Goal: Navigation & Orientation: Find specific page/section

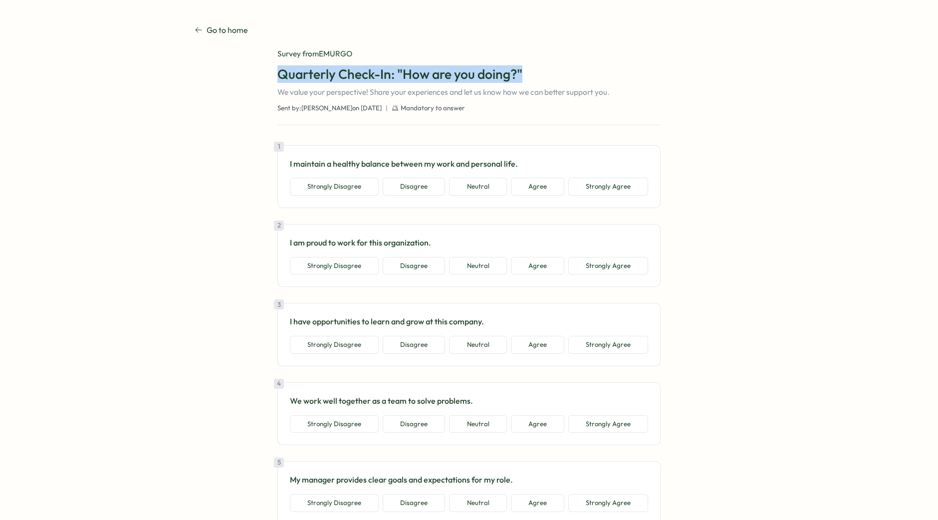
drag, startPoint x: 536, startPoint y: 78, endPoint x: 269, endPoint y: 78, distance: 266.8
click at [269, 78] on div "Go to home Go to home Survey from EMURGO Quarterly Check-In: "How are you doing…" at bounding box center [469, 334] width 549 height 621
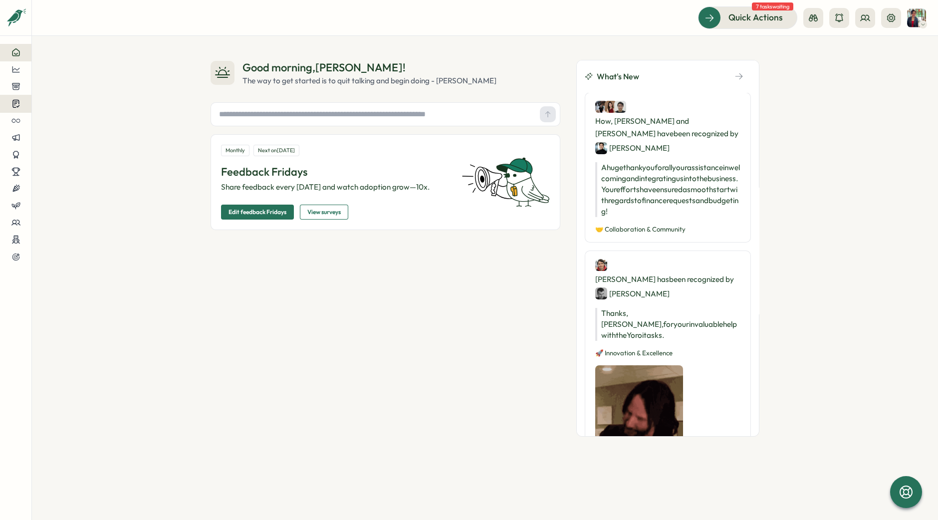
click at [18, 106] on icon at bounding box center [15, 103] width 9 height 9
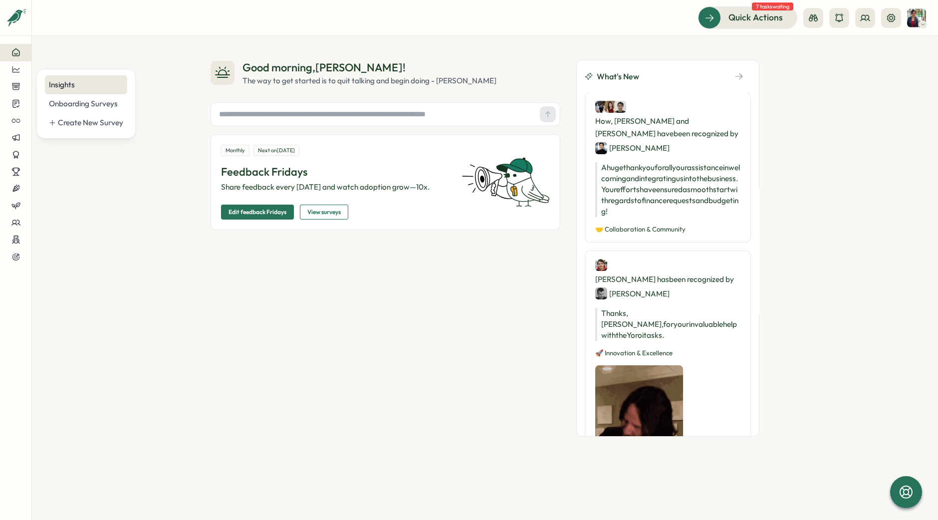
click at [89, 89] on div "Insights" at bounding box center [86, 84] width 74 height 11
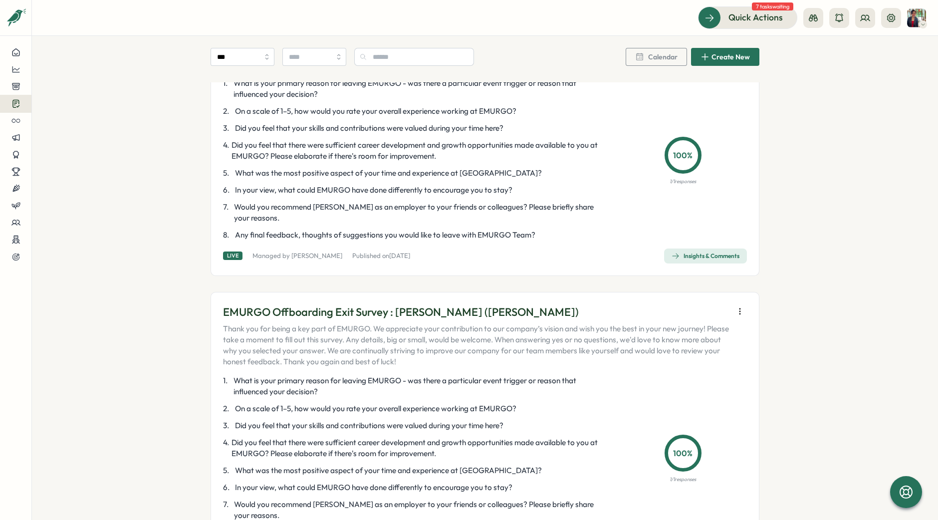
scroll to position [582, 0]
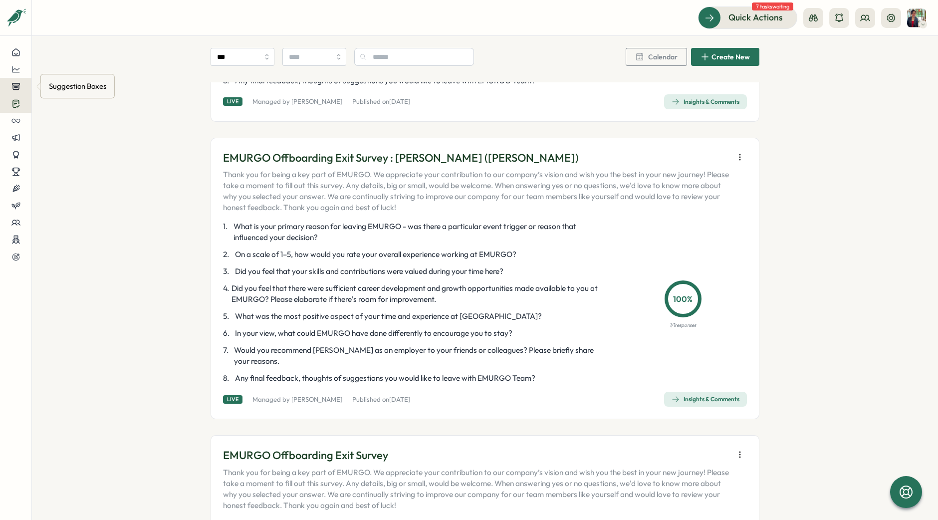
click at [14, 86] on icon at bounding box center [15, 86] width 9 height 9
click at [62, 76] on div "Suggestion Box" at bounding box center [75, 76] width 53 height 11
